Goal: Transaction & Acquisition: Purchase product/service

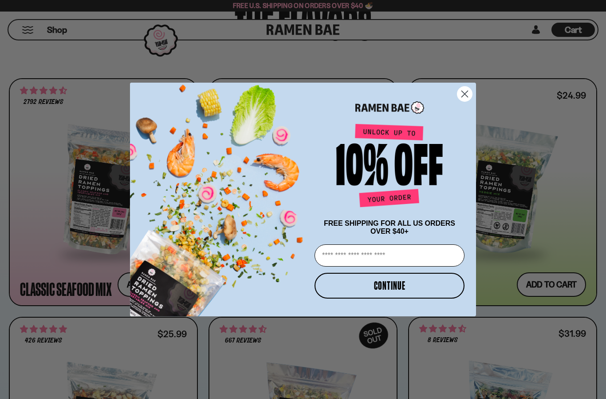
scroll to position [462, 0]
click at [468, 101] on circle "Close dialog" at bounding box center [465, 94] width 15 height 15
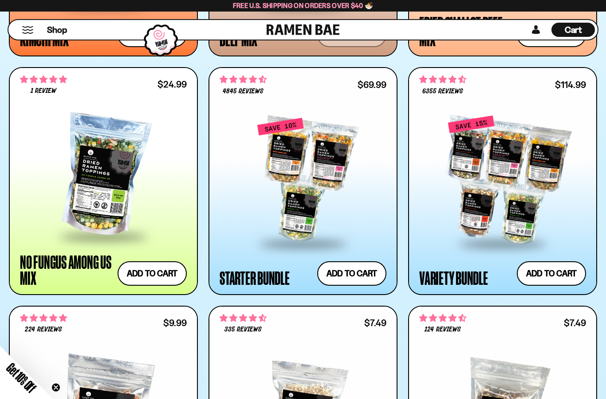
scroll to position [955, 0]
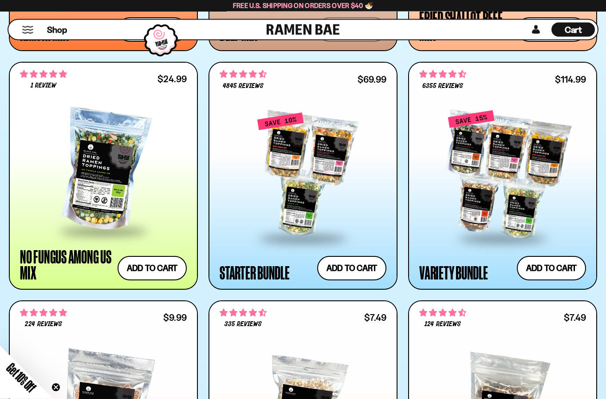
click at [89, 162] on div at bounding box center [103, 170] width 167 height 119
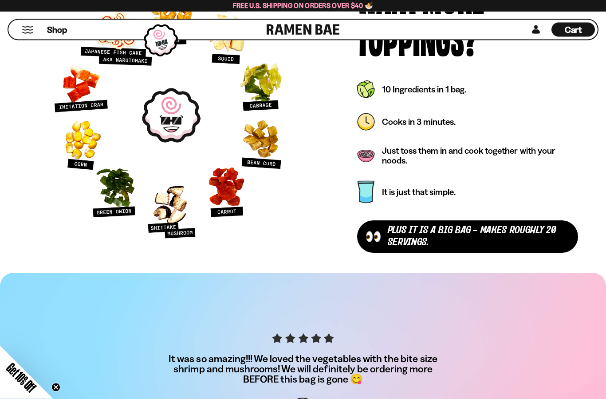
scroll to position [2685, 0]
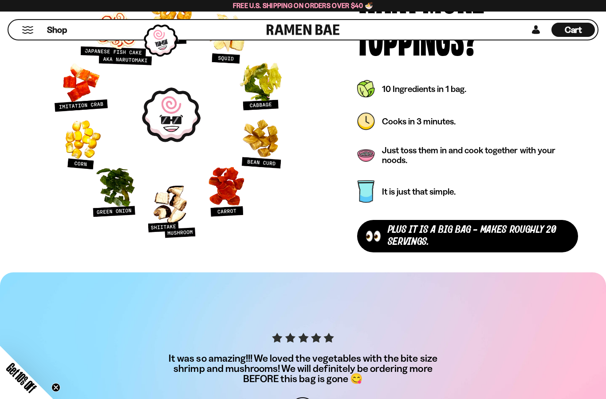
click at [531, 233] on div "plus It is a Big Bag - makes roughly 20 servings." at bounding box center [479, 236] width 182 height 24
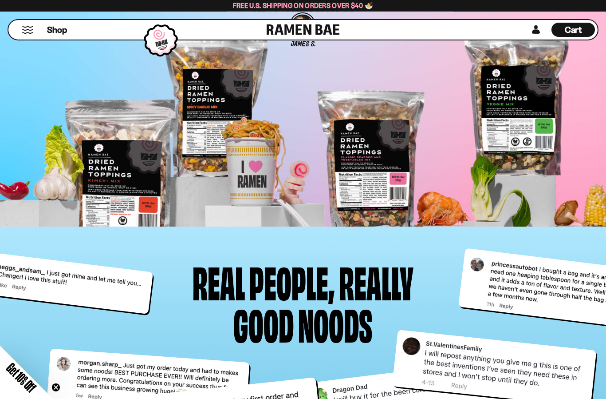
scroll to position [3070, 0]
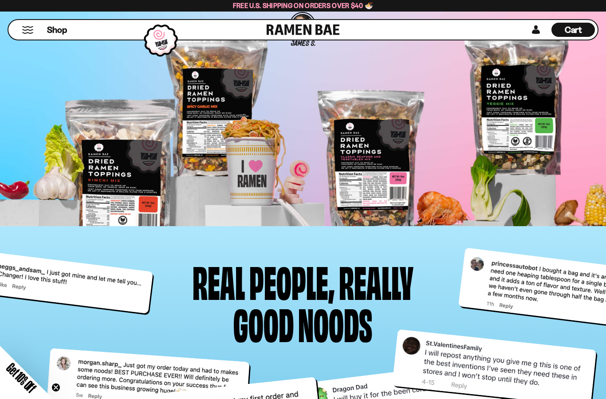
click at [51, 391] on icon "Close teaser" at bounding box center [55, 387] width 9 height 9
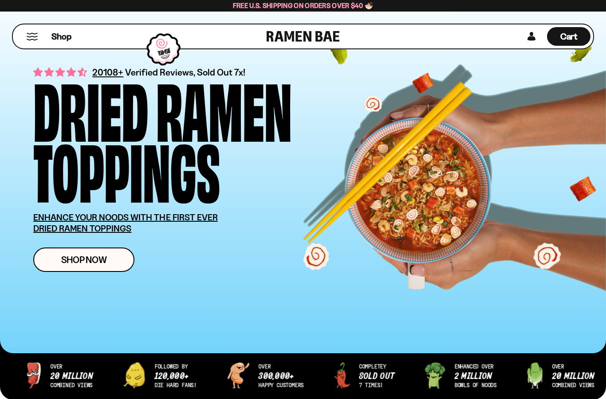
scroll to position [0, 0]
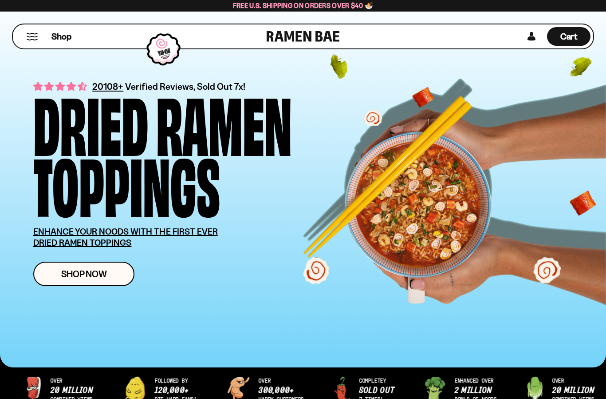
click at [34, 36] on button "Mobile Menu Trigger" at bounding box center [32, 37] width 12 height 8
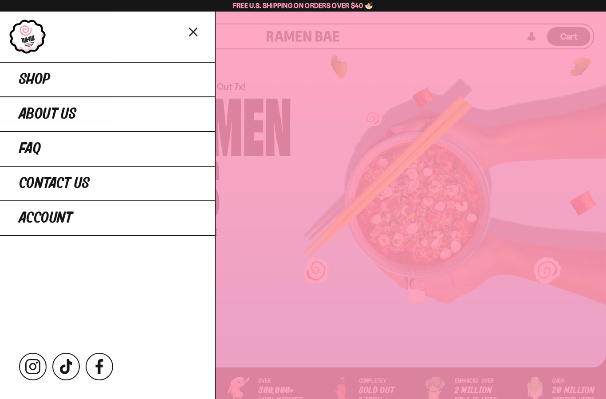
click at [28, 77] on span "Shop" at bounding box center [34, 79] width 31 height 16
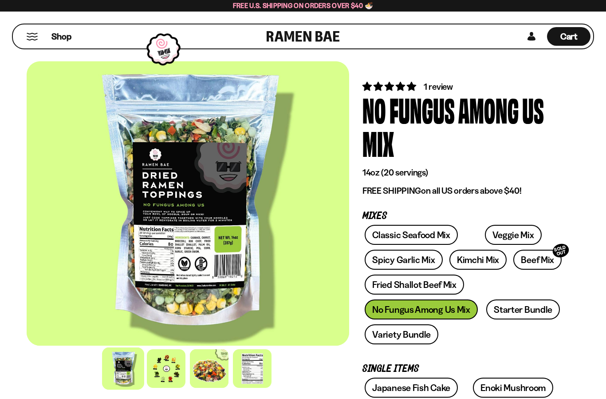
scroll to position [18, 0]
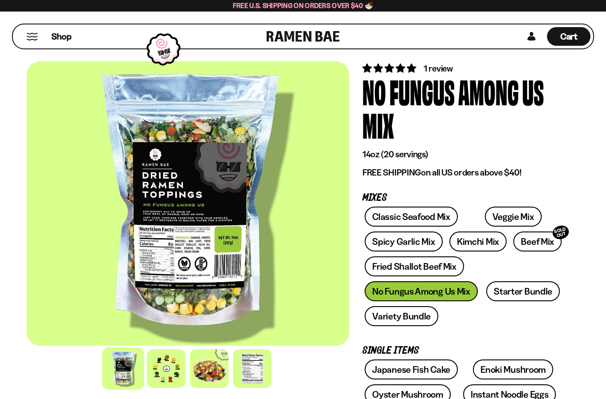
click at [140, 193] on div at bounding box center [188, 203] width 323 height 284
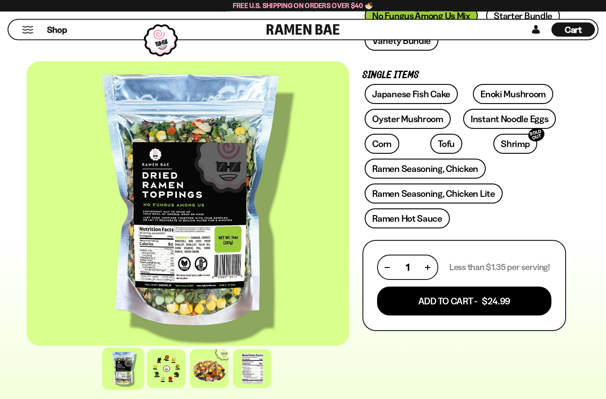
scroll to position [295, 0]
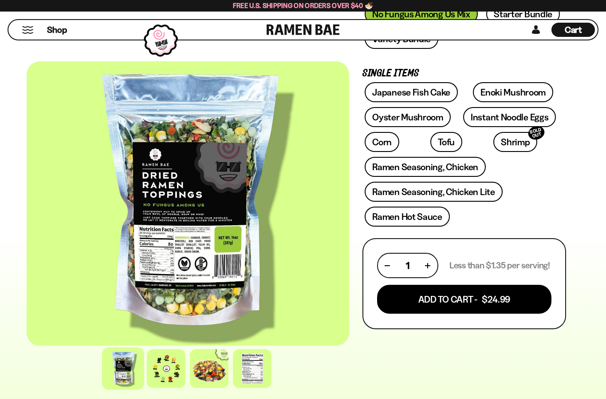
click at [508, 303] on button "Add To Cart - $24.99" at bounding box center [464, 298] width 174 height 29
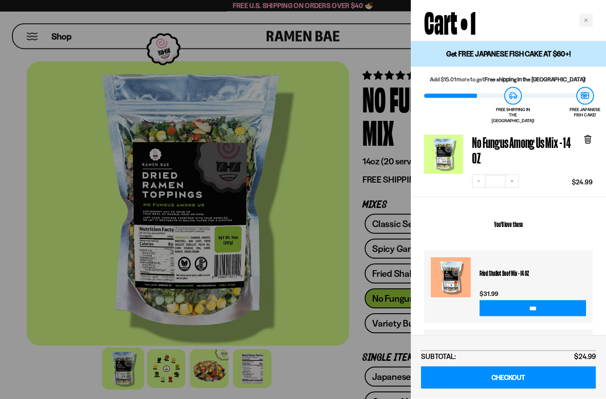
scroll to position [0, 0]
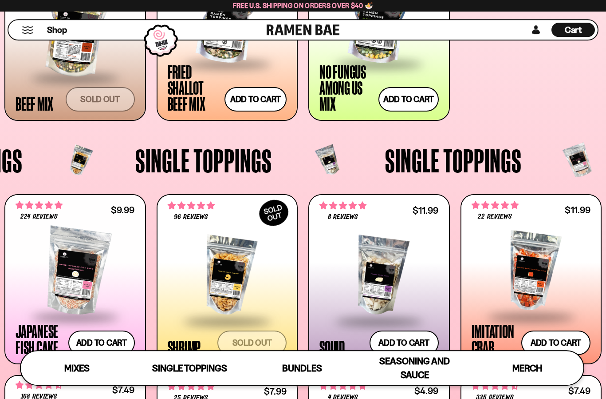
scroll to position [600, 0]
click at [567, 33] on span "Cart" at bounding box center [573, 29] width 17 height 11
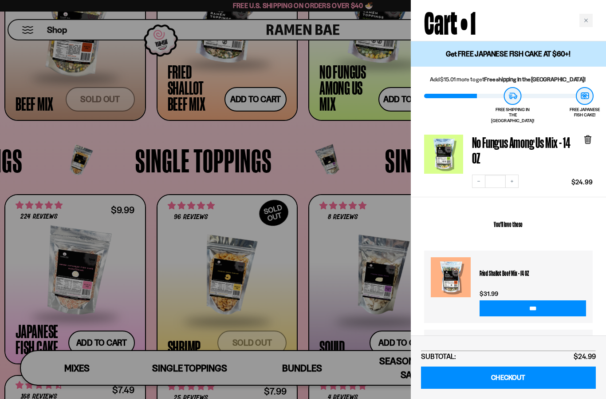
click at [558, 384] on link "CHECKOUT" at bounding box center [508, 377] width 175 height 23
